Goal: Leave review/rating: Share an evaluation or opinion about a product, service, or content

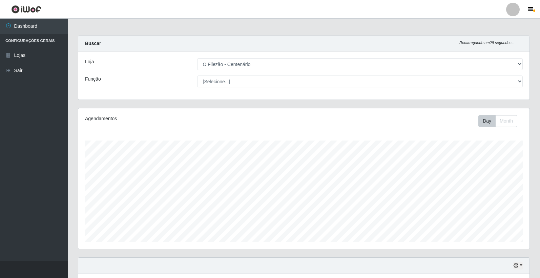
select select "203"
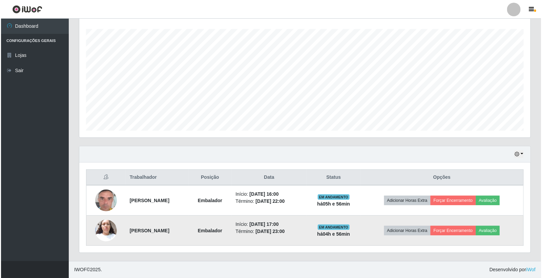
scroll to position [140, 452]
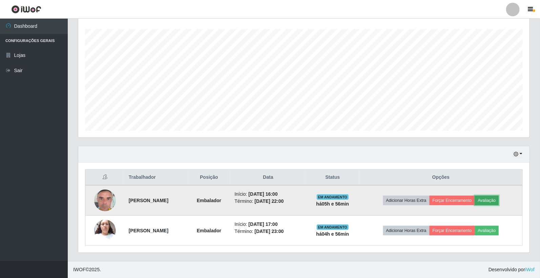
click at [497, 200] on button "Avaliação" at bounding box center [487, 200] width 24 height 9
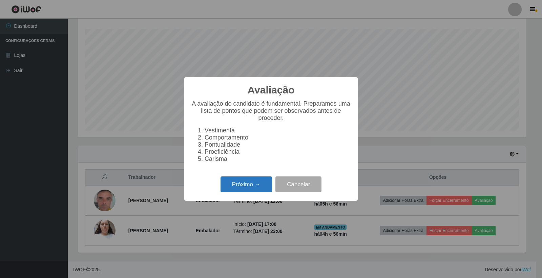
click at [259, 189] on button "Próximo →" at bounding box center [247, 185] width 52 height 16
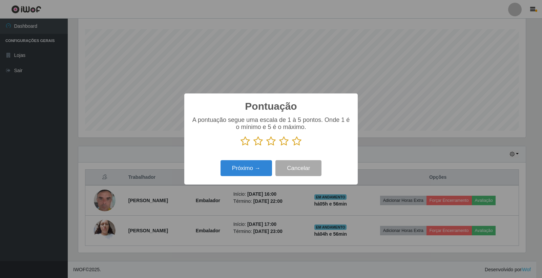
click at [296, 144] on icon at bounding box center [296, 141] width 9 height 10
click at [292, 146] on input "radio" at bounding box center [292, 146] width 0 height 0
click at [248, 171] on button "Próximo →" at bounding box center [247, 168] width 52 height 16
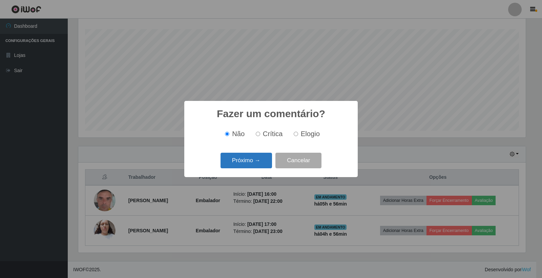
click at [252, 164] on button "Próximo →" at bounding box center [247, 161] width 52 height 16
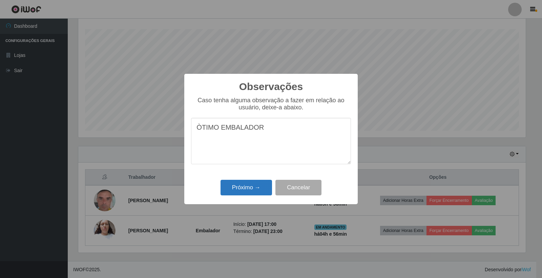
type textarea "ÒTIMO EMBALADOR"
click at [243, 193] on button "Próximo →" at bounding box center [247, 188] width 52 height 16
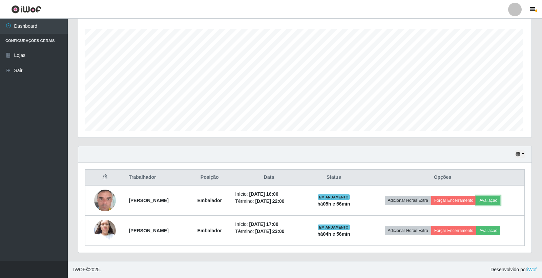
scroll to position [140, 452]
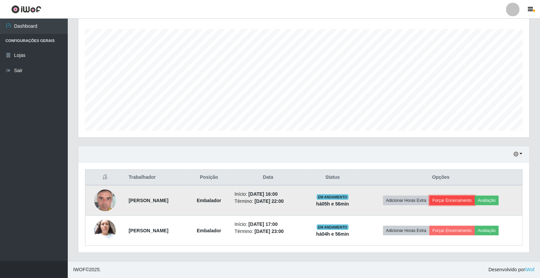
click at [458, 202] on button "Forçar Encerramento" at bounding box center [452, 200] width 45 height 9
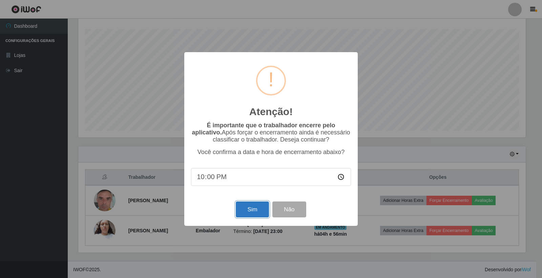
click at [259, 207] on button "Sim" at bounding box center [252, 210] width 33 height 16
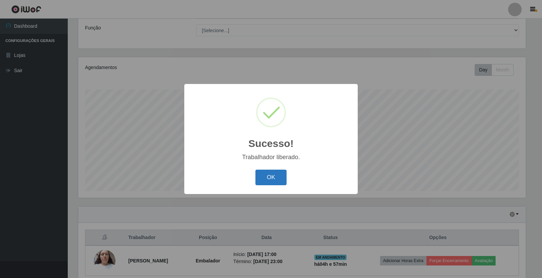
click at [269, 183] on button "OK" at bounding box center [272, 178] width 32 height 16
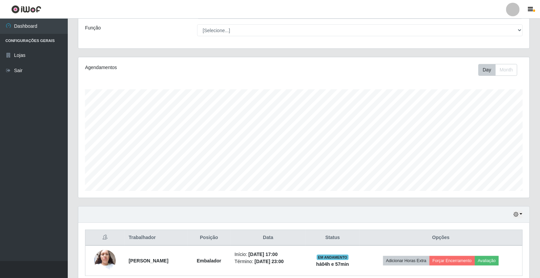
scroll to position [81, 0]
